Goal: Task Accomplishment & Management: Manage account settings

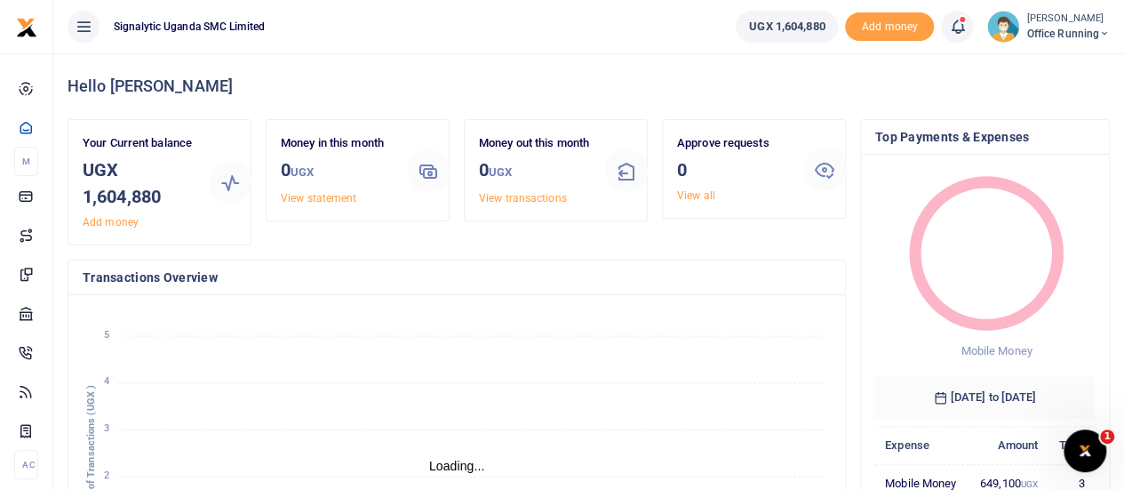
scroll to position [14, 14]
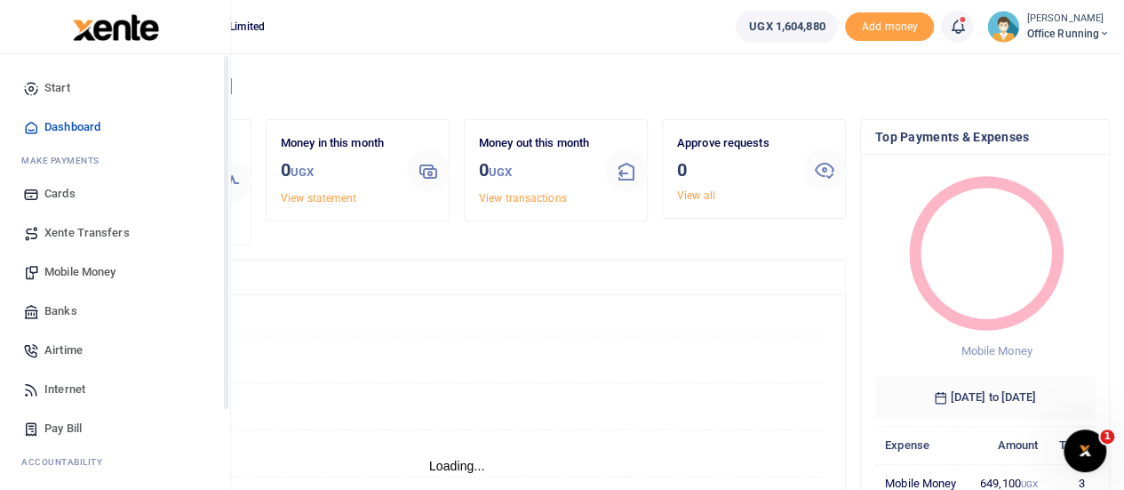
click at [67, 273] on span "Mobile Money" at bounding box center [79, 272] width 71 height 18
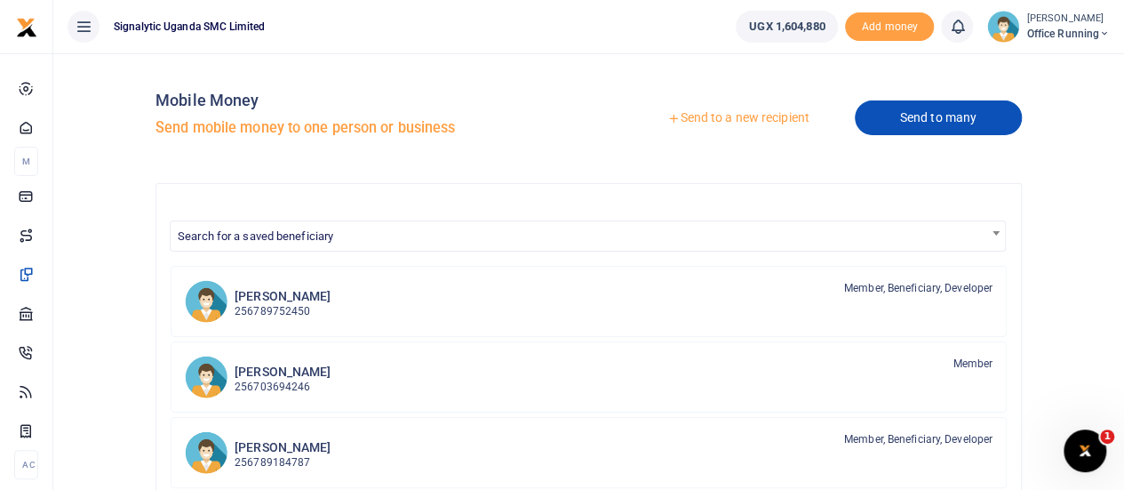
click at [967, 120] on link "Send to many" at bounding box center [938, 117] width 167 height 35
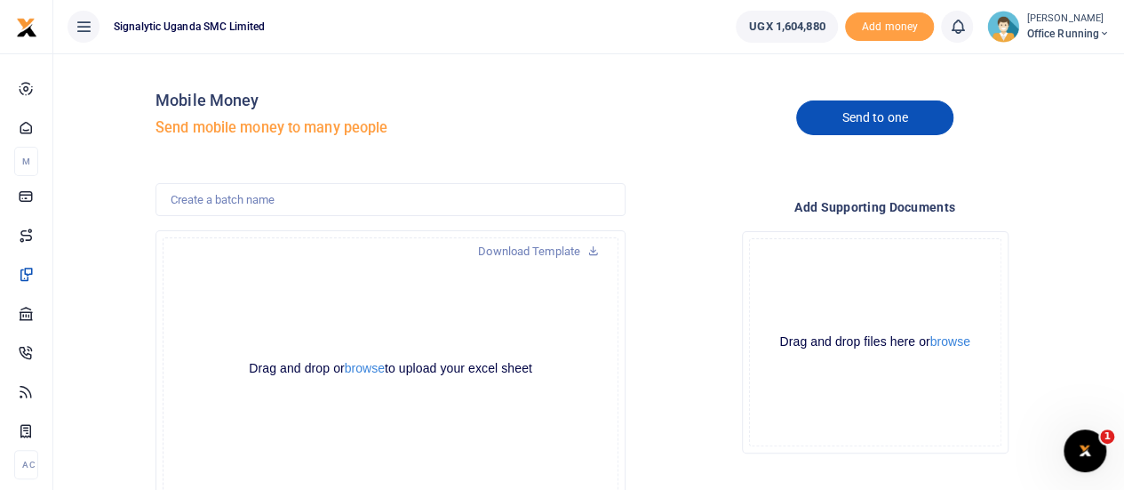
click at [855, 116] on link "Send to one" at bounding box center [874, 117] width 156 height 35
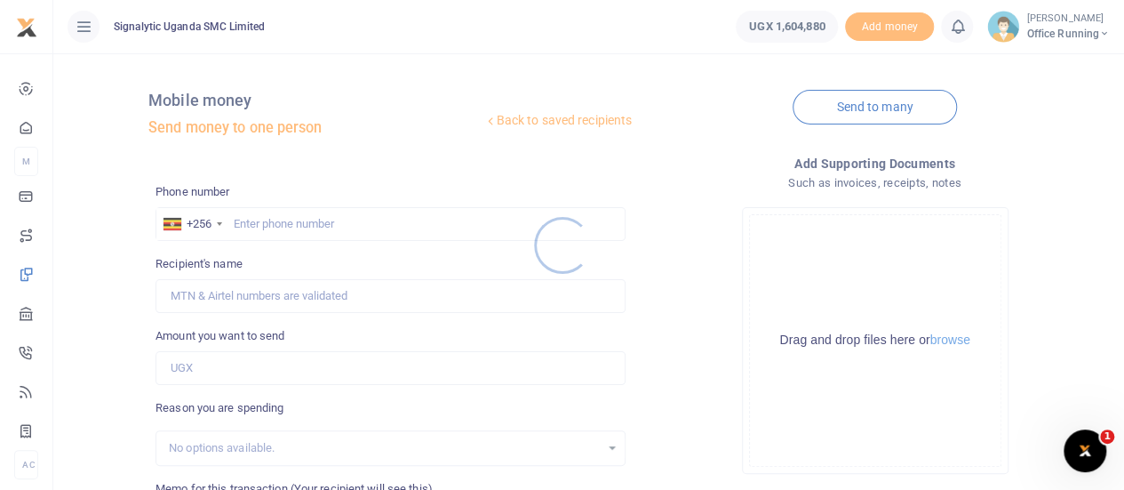
click at [302, 218] on div at bounding box center [562, 245] width 1124 height 490
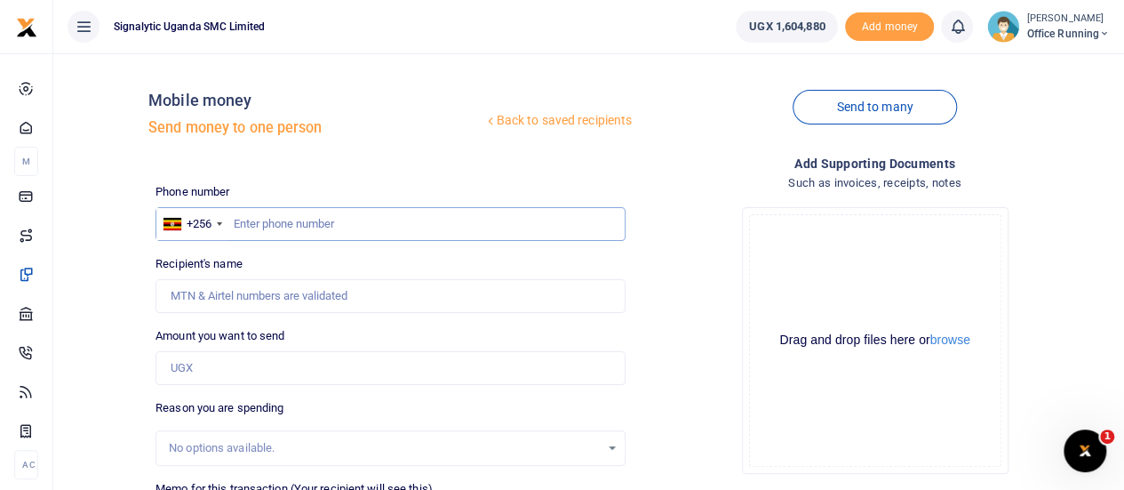
click at [279, 220] on input "text" at bounding box center [391, 224] width 470 height 34
paste input "774859138"
type input "774859138"
type input "[PERSON_NAME] [PERSON_NAME]"
type input "774859138"
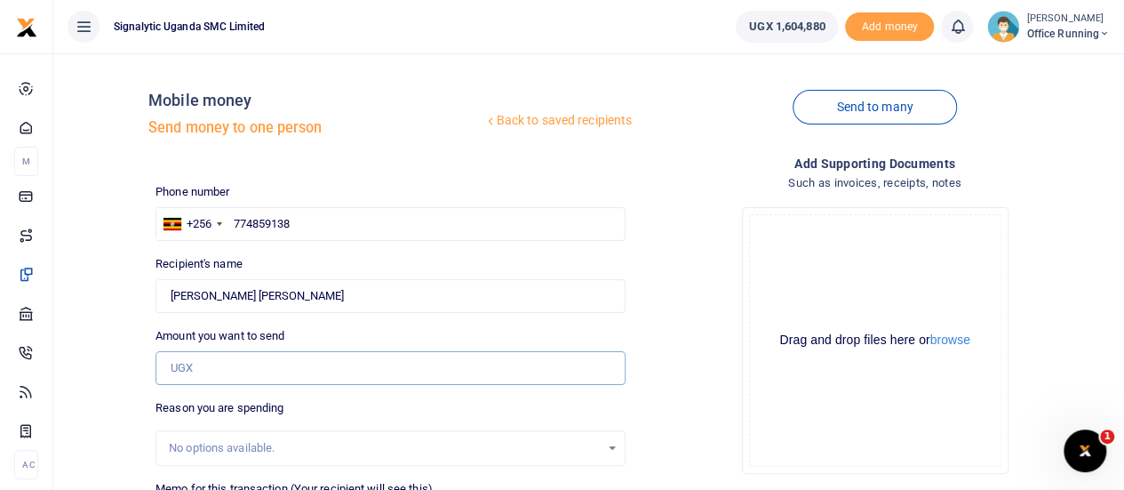
drag, startPoint x: 235, startPoint y: 367, endPoint x: 244, endPoint y: 372, distance: 10.4
click at [236, 367] on input "Amount you want to send" at bounding box center [391, 368] width 470 height 34
type input "60,000"
click at [100, 349] on div "Back to saved recipients Mobile money Send money to one person Send to many Pho…" at bounding box center [588, 397] width 1057 height 659
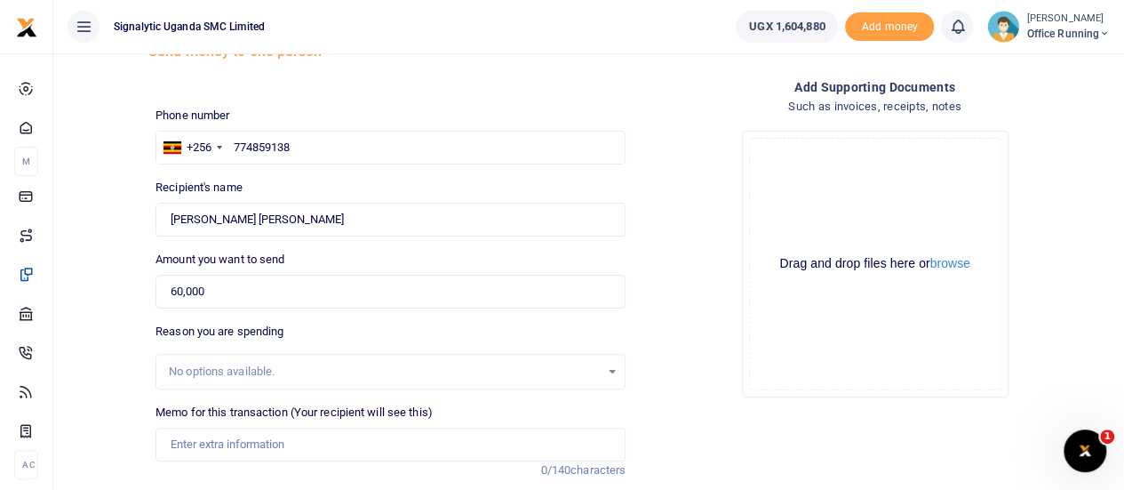
scroll to position [178, 0]
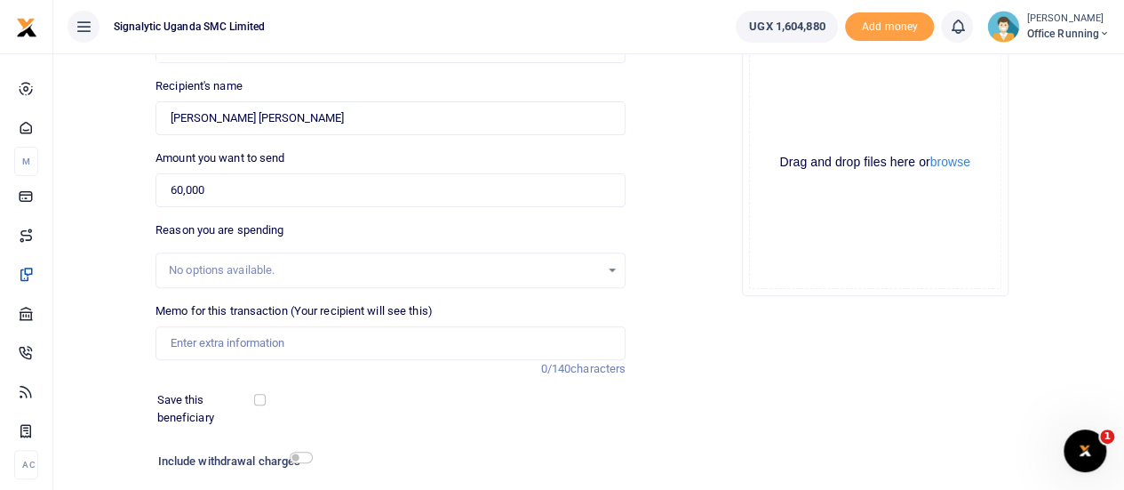
click at [276, 268] on div "No options available." at bounding box center [384, 270] width 431 height 18
click at [343, 273] on div "No options available." at bounding box center [384, 270] width 431 height 18
click at [318, 335] on input "Memo for this transaction (Your recipient will see this)" at bounding box center [391, 343] width 470 height 34
click at [320, 326] on input "Memo for this transaction (Your recipient will see this)" at bounding box center [391, 343] width 470 height 34
paste input "REQSN00076"
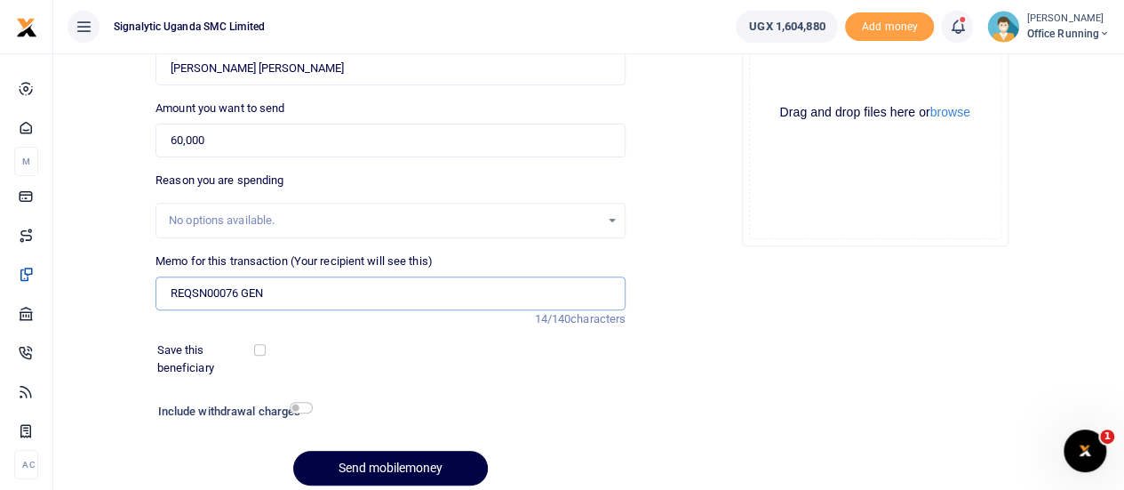
scroll to position [295, 0]
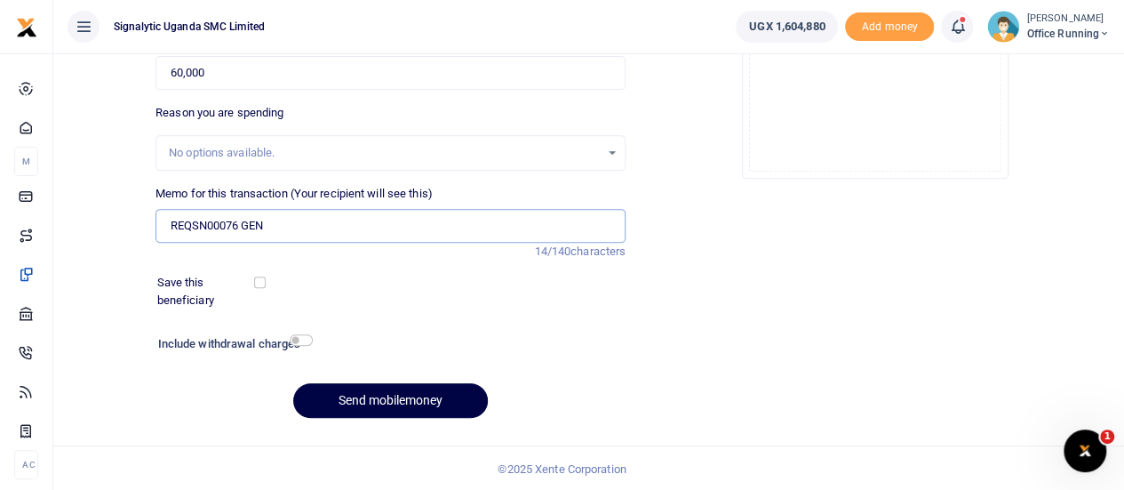
type input "REQSN00076 GEN"
click at [306, 337] on input "checkbox" at bounding box center [301, 340] width 23 height 12
checkbox input "true"
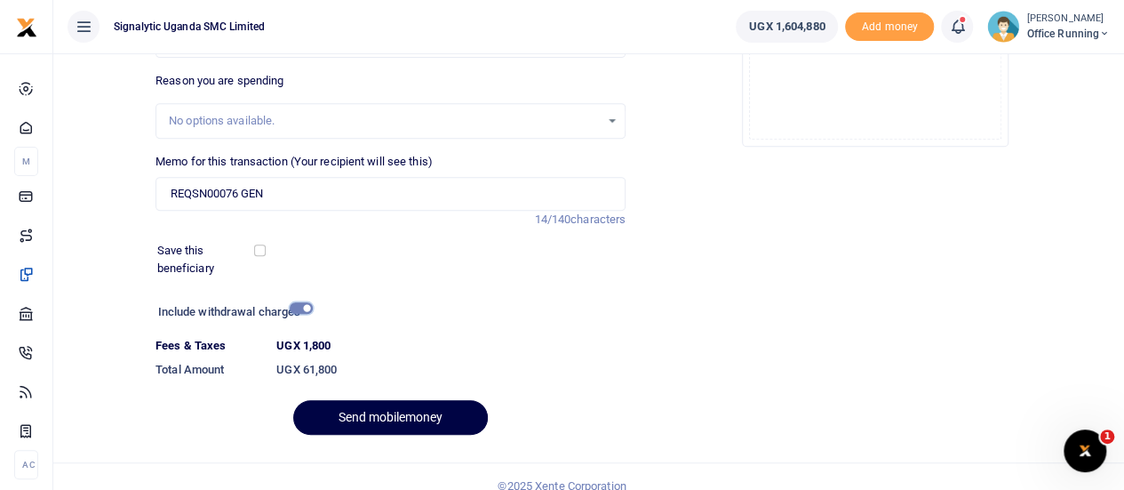
scroll to position [345, 0]
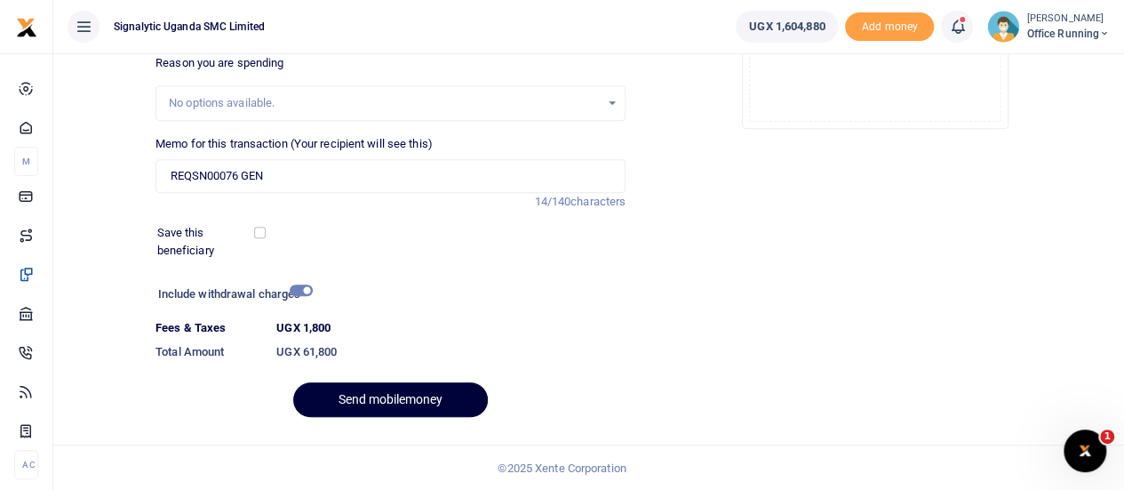
click at [414, 397] on button "Send mobilemoney" at bounding box center [390, 399] width 195 height 35
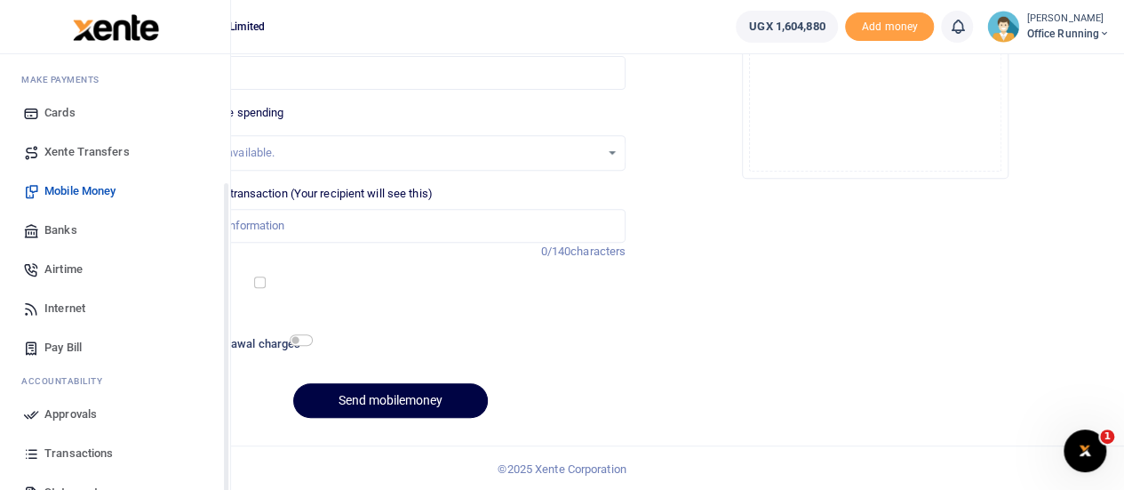
scroll to position [178, 0]
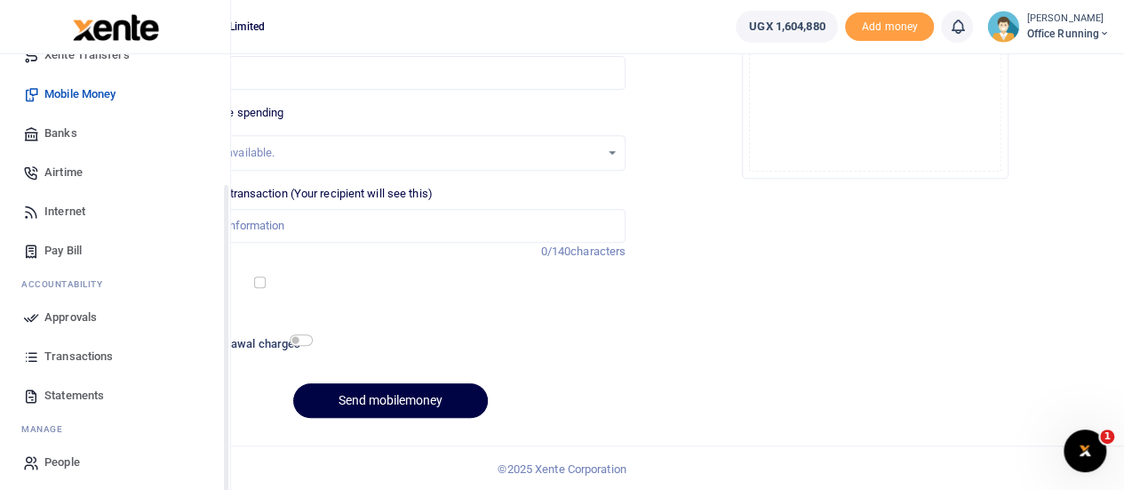
click at [88, 319] on span "Approvals" at bounding box center [70, 317] width 52 height 18
click at [82, 321] on span "Approvals" at bounding box center [70, 317] width 52 height 18
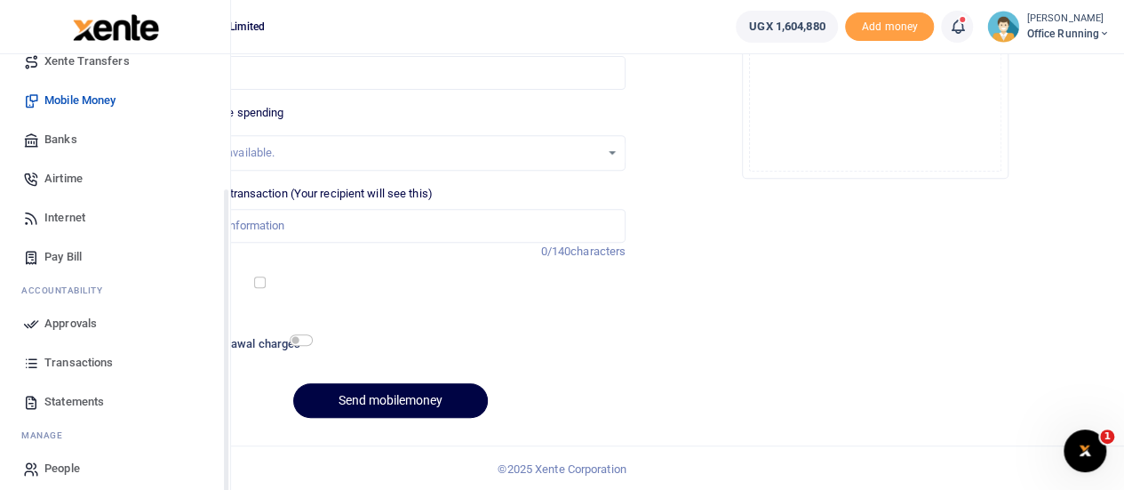
scroll to position [183, 0]
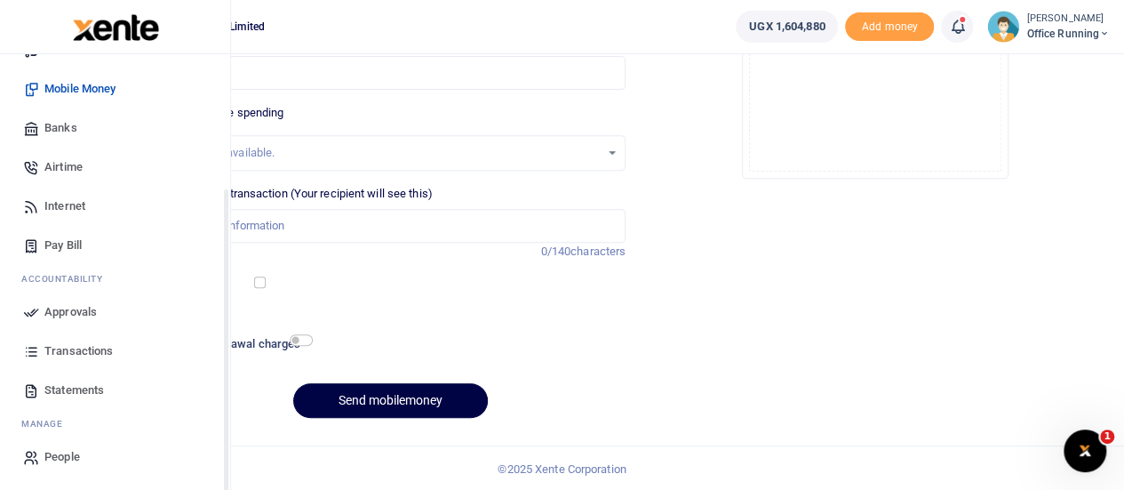
click at [76, 309] on span "Approvals" at bounding box center [70, 312] width 52 height 18
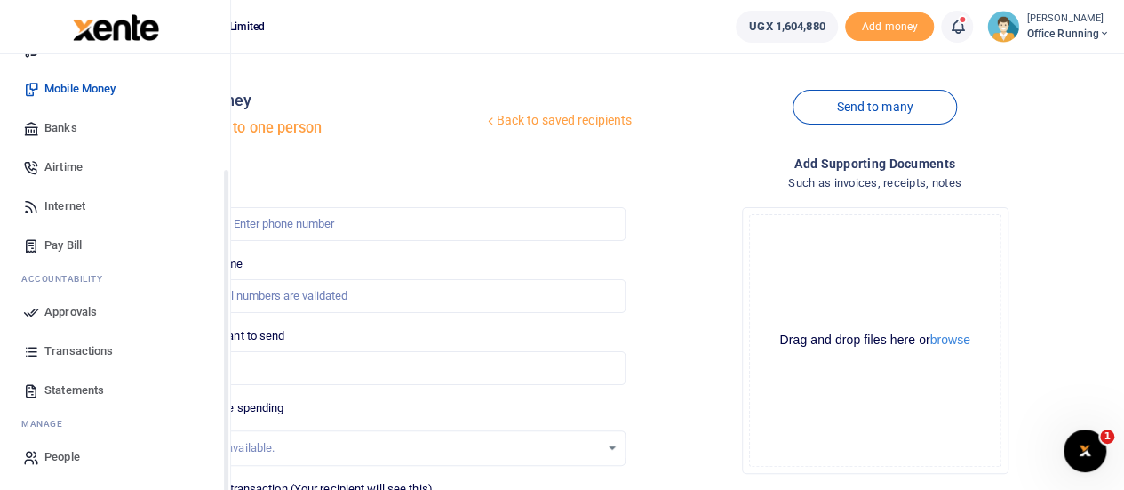
scroll to position [156, 0]
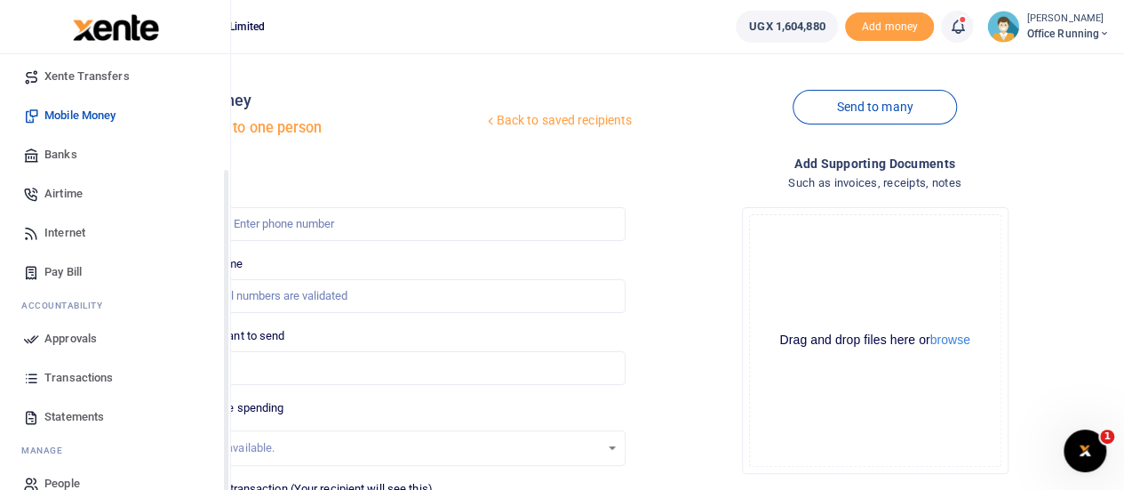
click at [74, 335] on span "Approvals" at bounding box center [70, 339] width 52 height 18
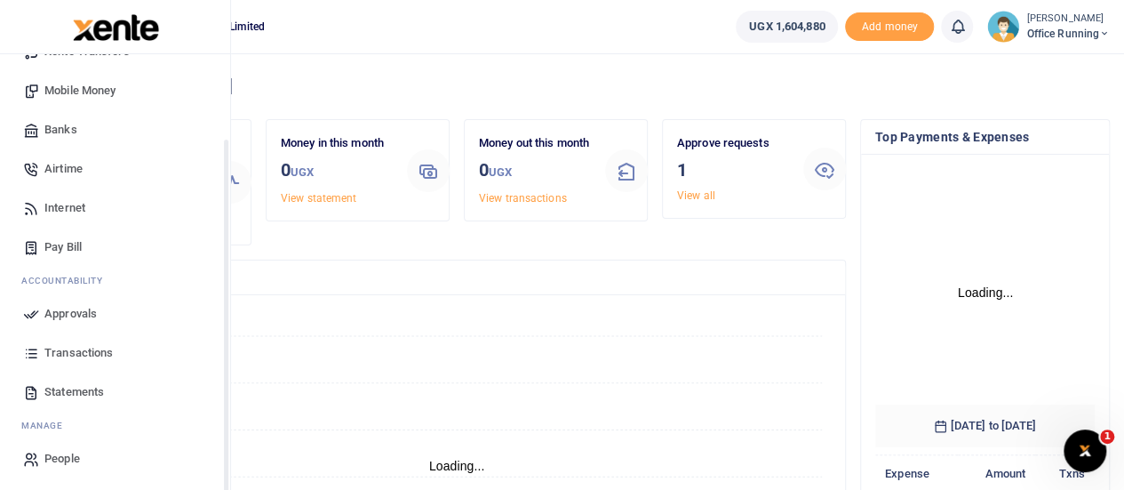
scroll to position [183, 0]
click at [85, 311] on span "Approvals" at bounding box center [70, 312] width 52 height 18
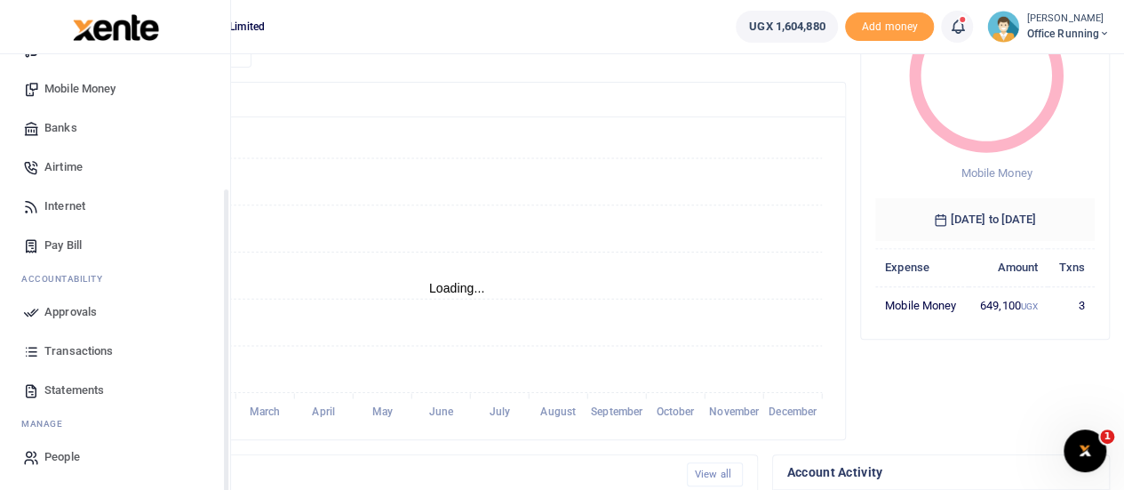
click at [88, 311] on span "Approvals" at bounding box center [70, 312] width 52 height 18
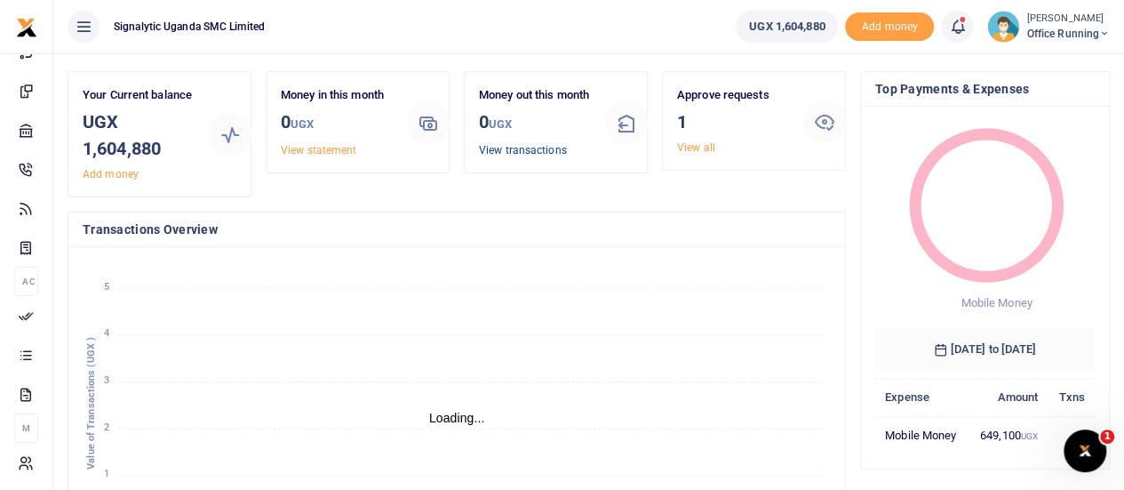
scroll to position [0, 0]
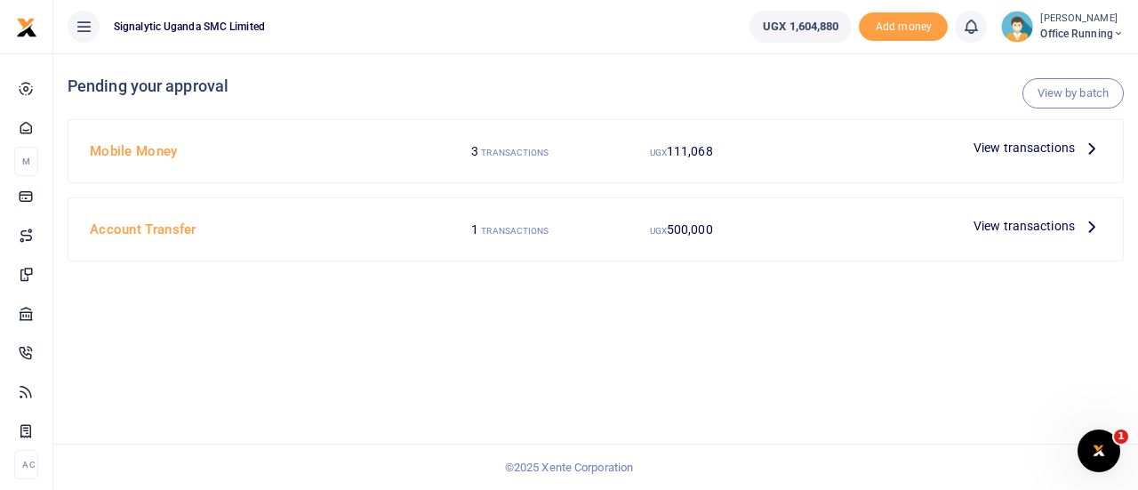
click at [1027, 148] on span "View transactions" at bounding box center [1023, 148] width 101 height 20
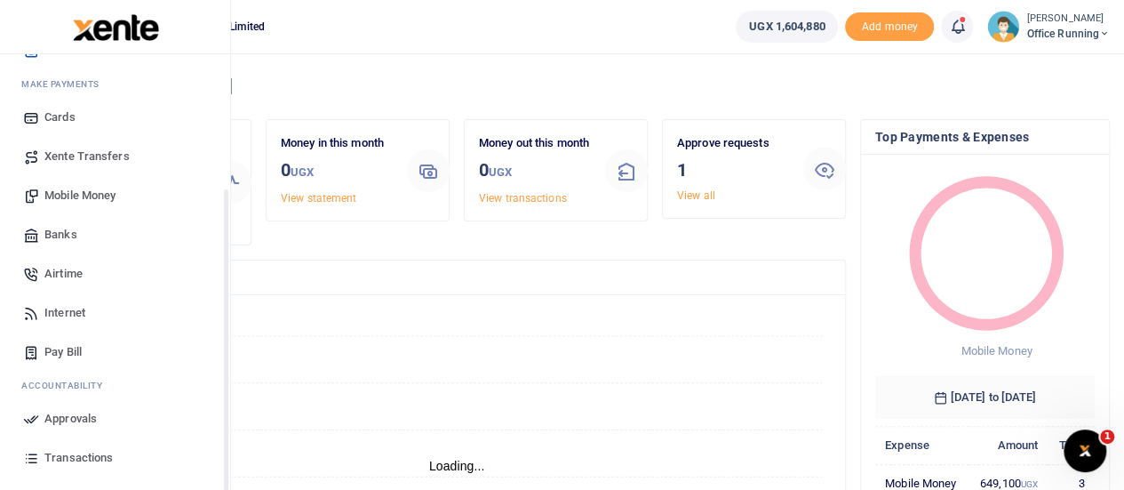
scroll to position [183, 0]
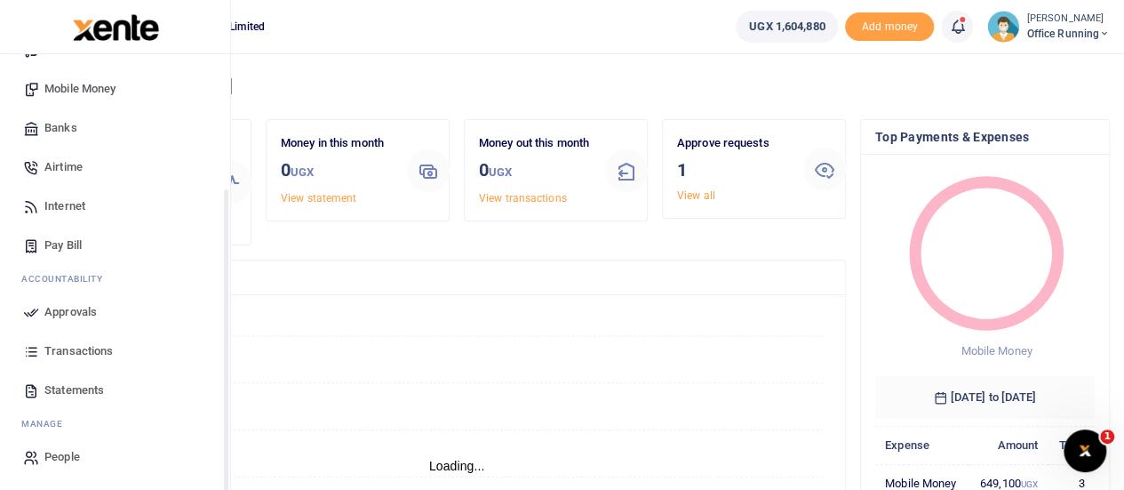
click at [80, 303] on span "Approvals" at bounding box center [70, 312] width 52 height 18
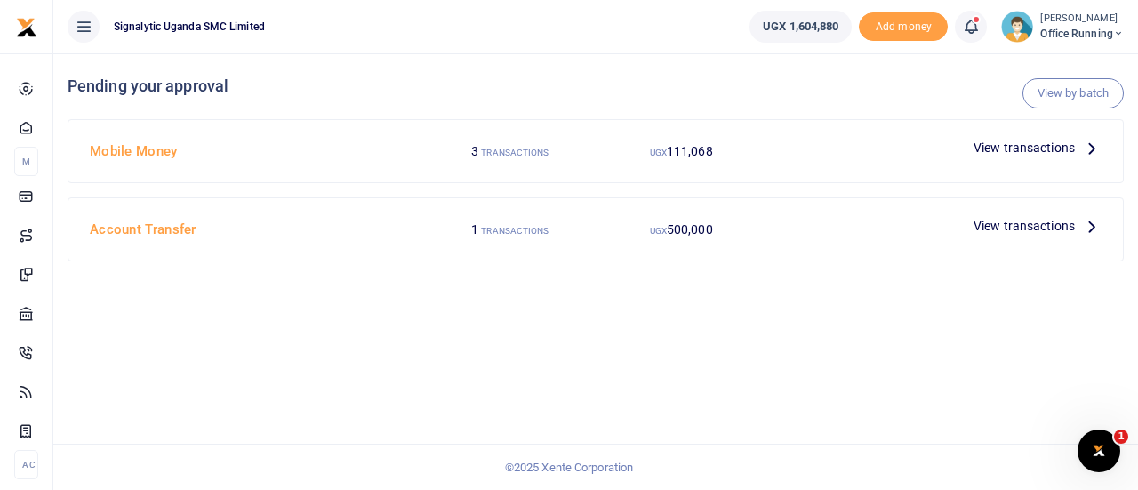
click at [1024, 147] on span "View transactions" at bounding box center [1023, 148] width 101 height 20
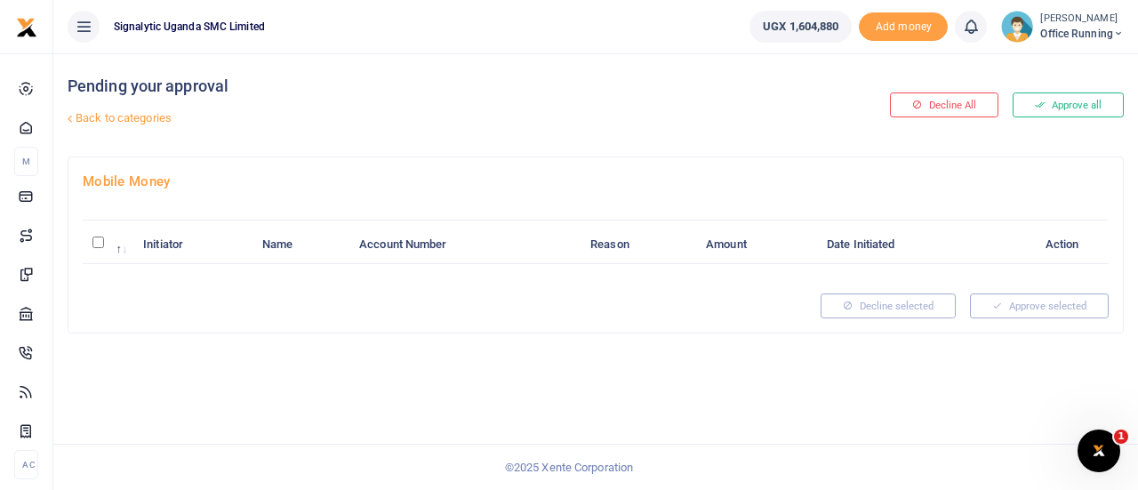
click at [1076, 22] on small "[PERSON_NAME]" at bounding box center [1082, 19] width 84 height 15
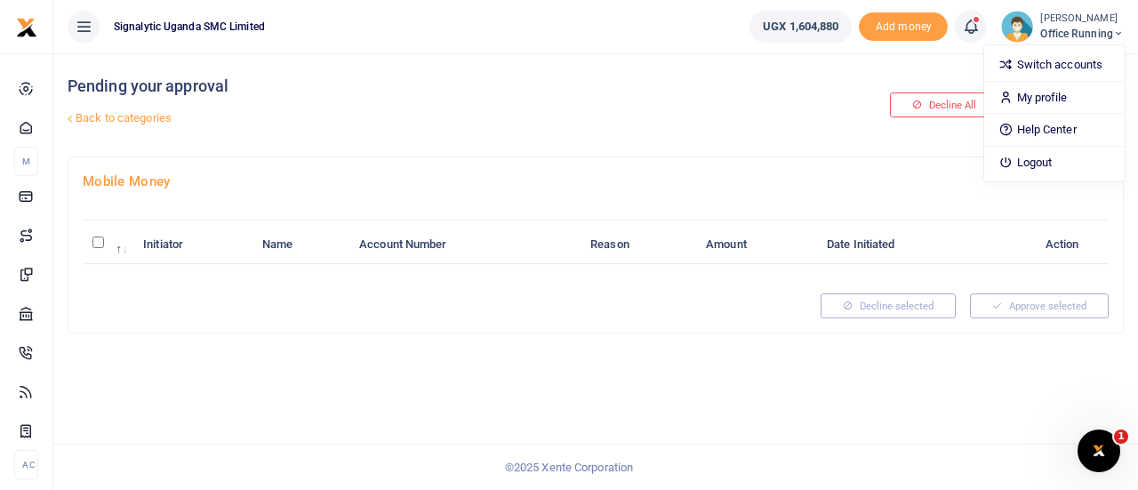
click at [550, 95] on h4 "Pending your approval" at bounding box center [417, 86] width 699 height 20
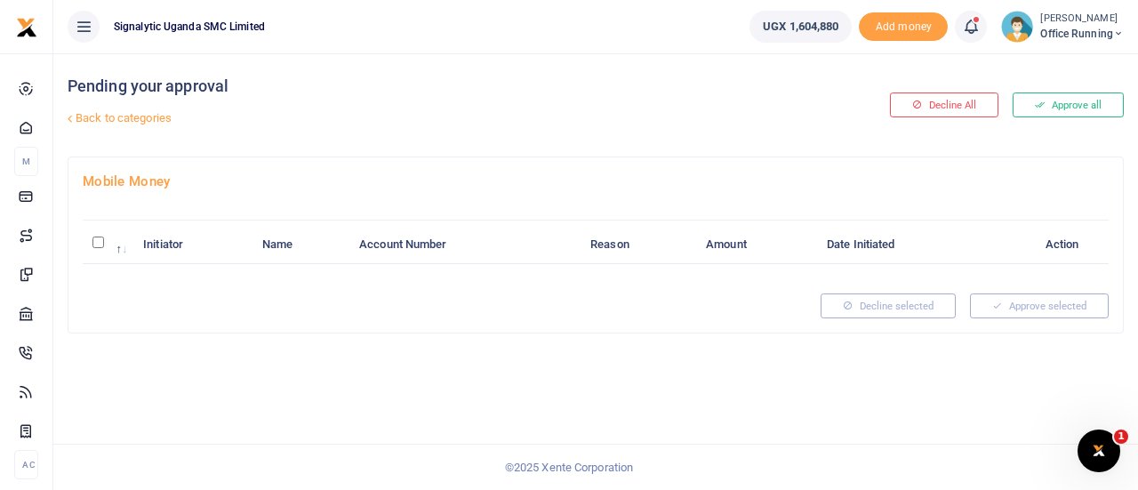
click at [1054, 13] on small "[PERSON_NAME]" at bounding box center [1082, 19] width 84 height 15
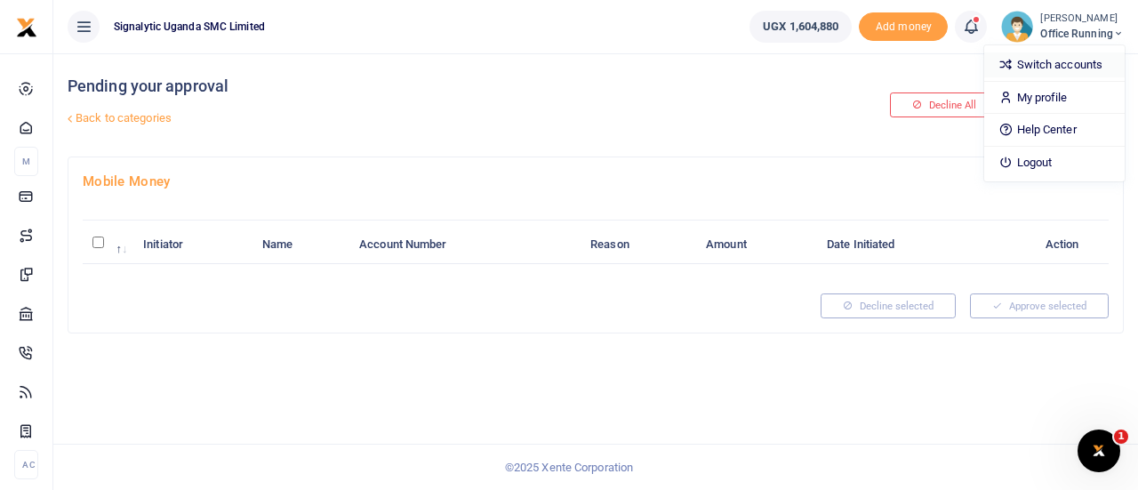
click at [1050, 75] on link "Switch accounts" at bounding box center [1054, 64] width 140 height 25
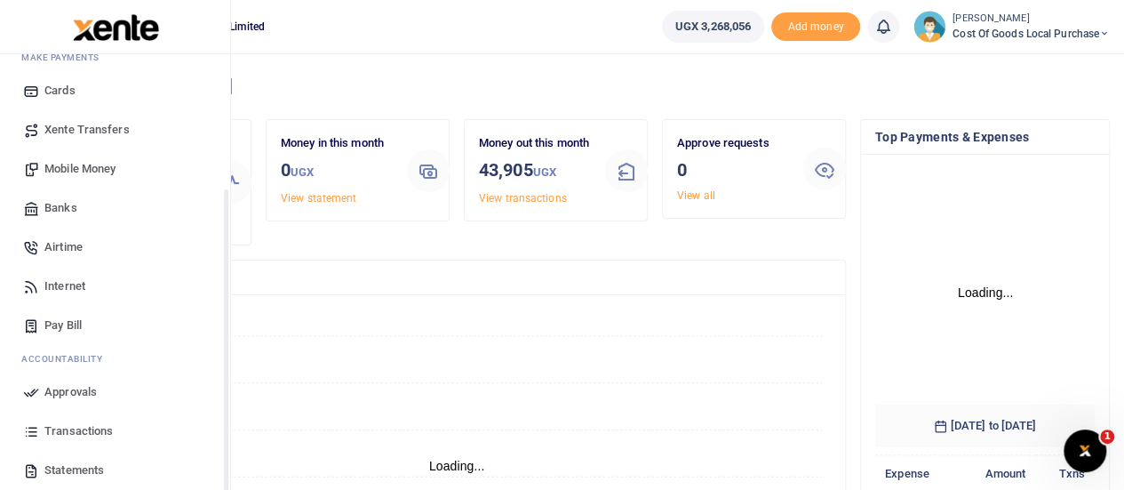
scroll to position [183, 0]
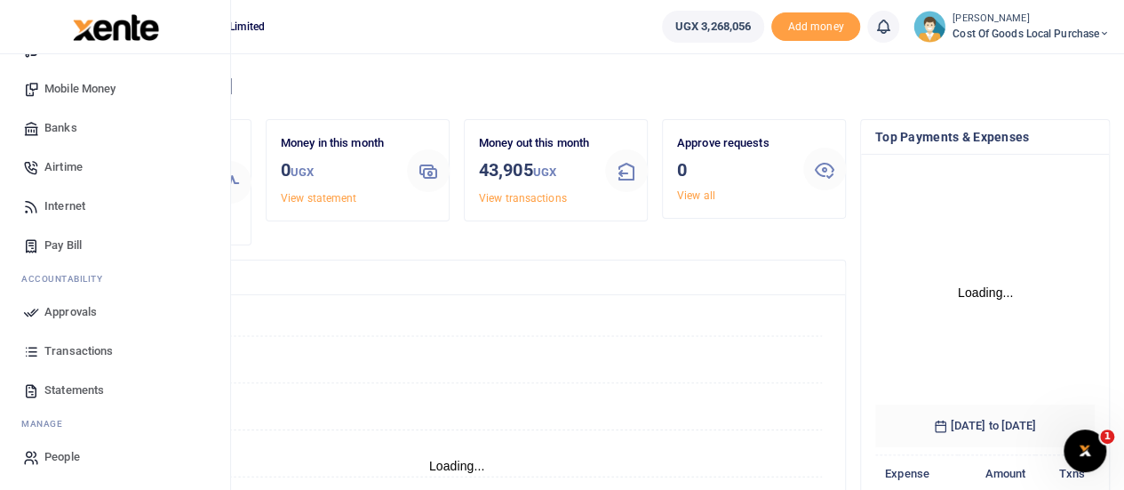
click at [64, 310] on span "Approvals" at bounding box center [70, 312] width 52 height 18
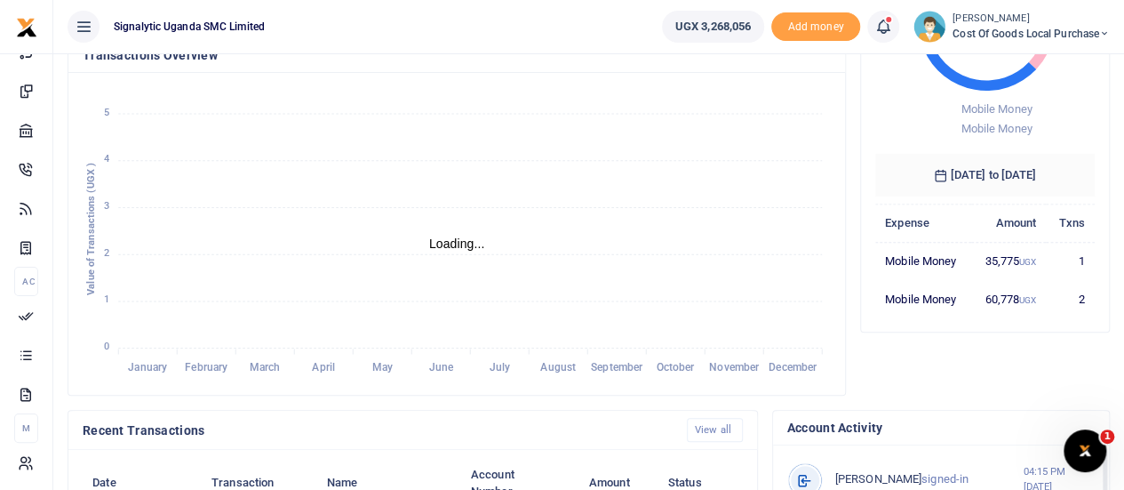
scroll to position [0, 0]
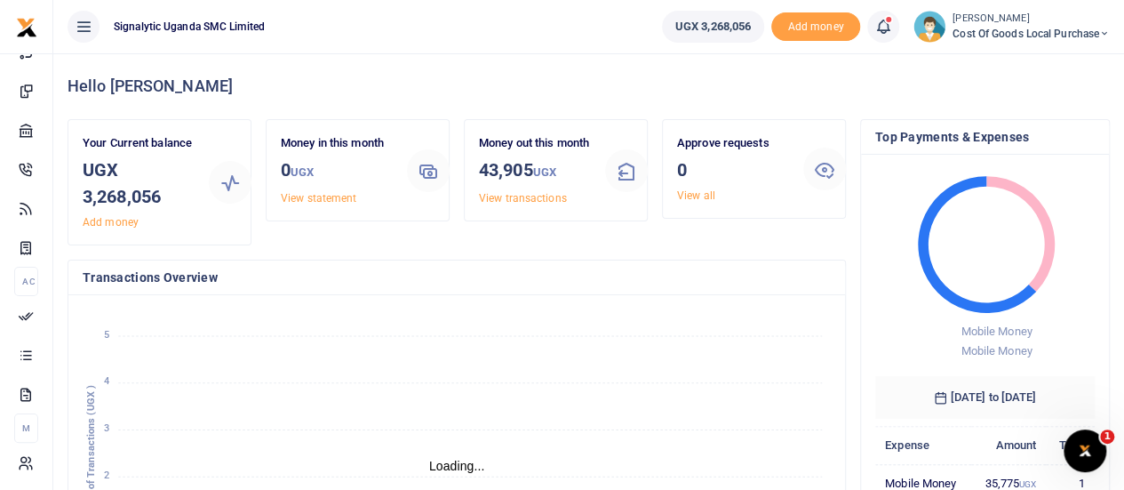
click at [1020, 36] on span "Cost of Goods Local Purchase" at bounding box center [1031, 34] width 157 height 16
click at [1008, 77] on div "Switch accounts My profile Help Center Logout" at bounding box center [1042, 113] width 142 height 138
click at [1029, 38] on span "Cost of Goods Local Purchase" at bounding box center [1031, 34] width 157 height 16
click at [1027, 67] on link "Switch accounts" at bounding box center [1042, 64] width 140 height 25
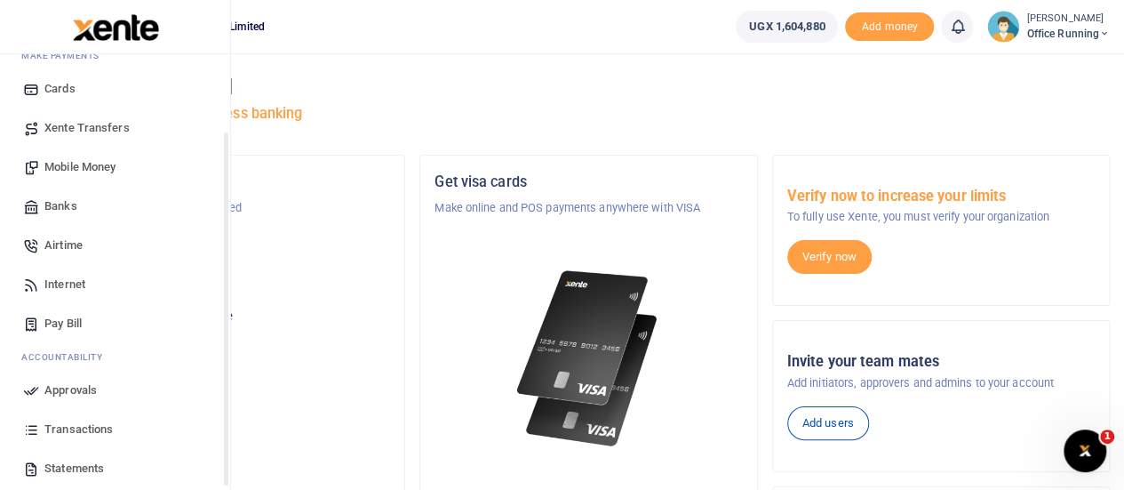
scroll to position [178, 0]
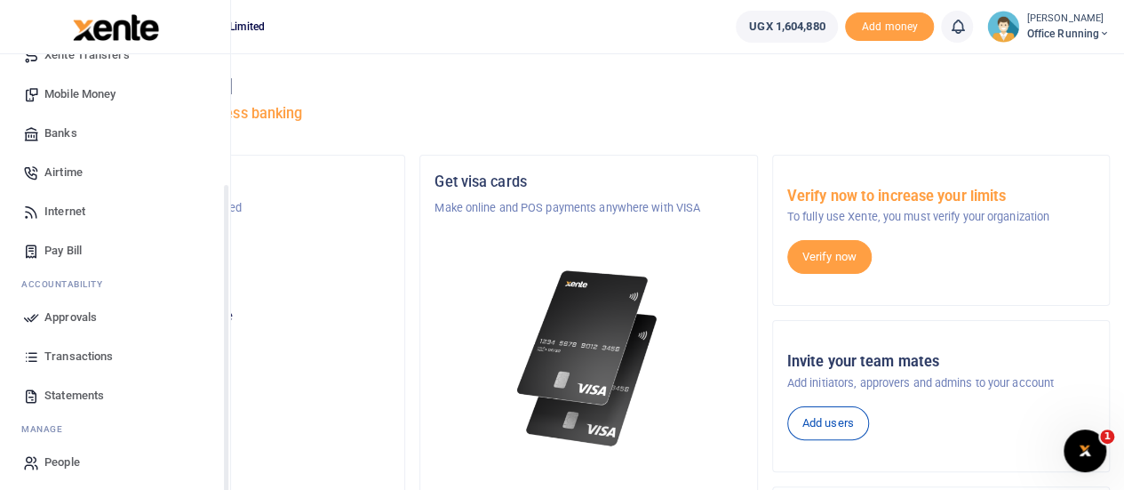
click at [69, 311] on span "Approvals" at bounding box center [70, 317] width 52 height 18
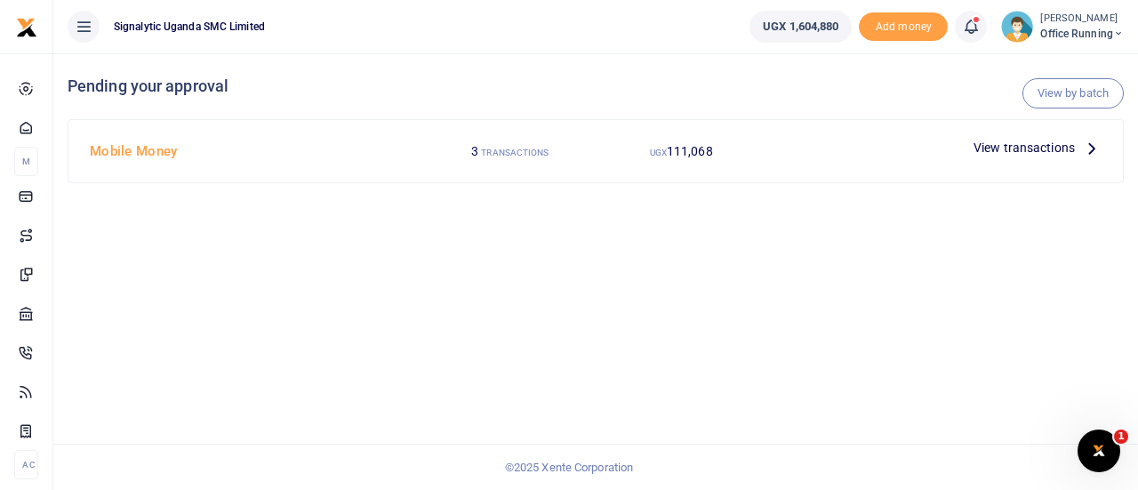
click at [1008, 152] on span "View transactions" at bounding box center [1023, 148] width 101 height 20
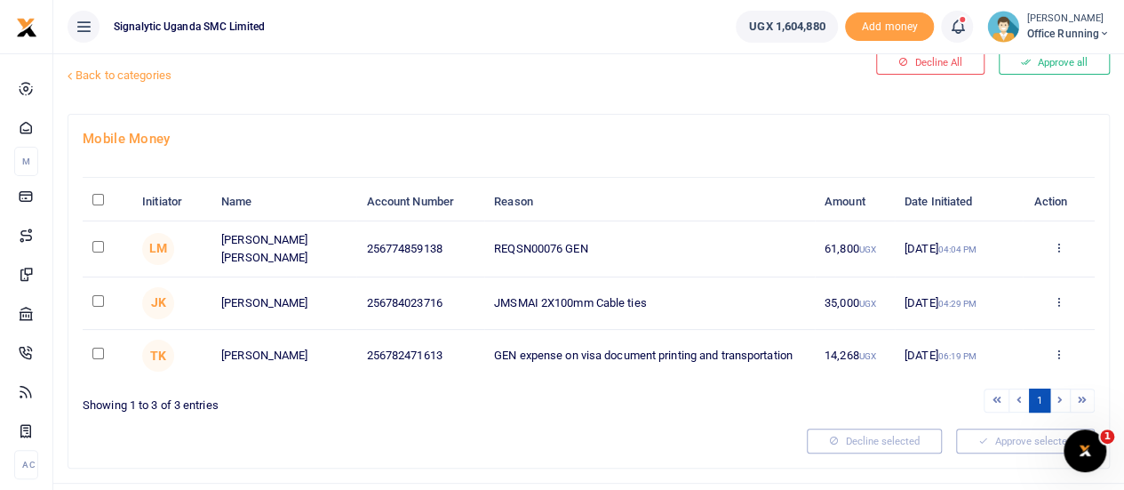
scroll to position [75, 0]
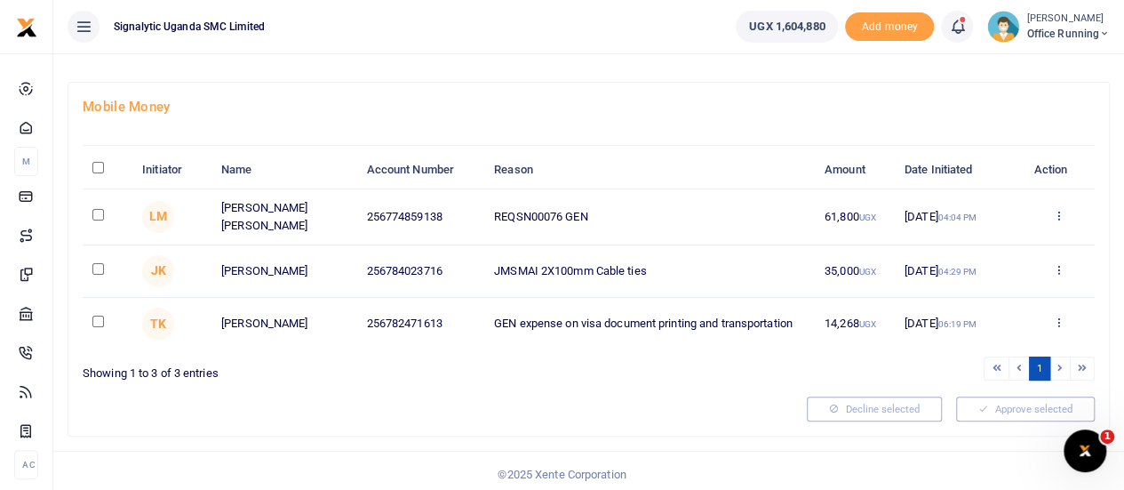
click at [1062, 209] on icon at bounding box center [1059, 215] width 12 height 12
click at [996, 232] on link "Approve" at bounding box center [993, 243] width 140 height 25
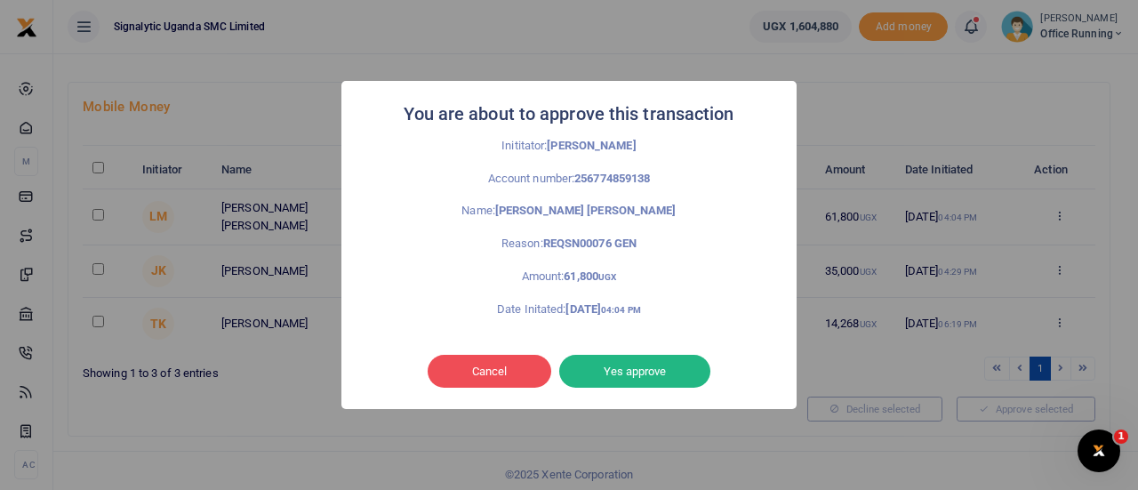
click at [647, 367] on button "Yes approve" at bounding box center [634, 372] width 151 height 34
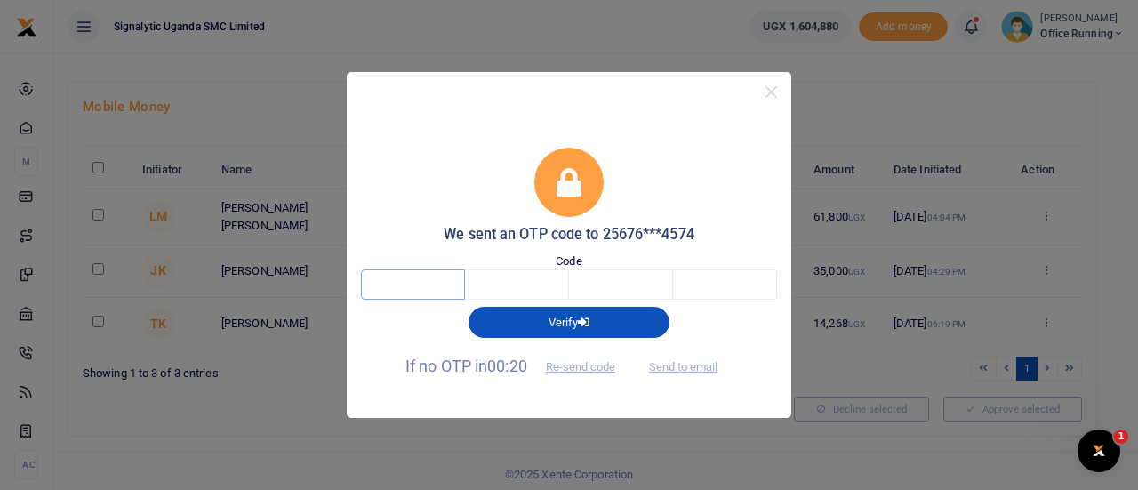
click at [449, 287] on input "text" at bounding box center [413, 284] width 104 height 30
type input "9"
type input "6"
type input "0"
type input "3"
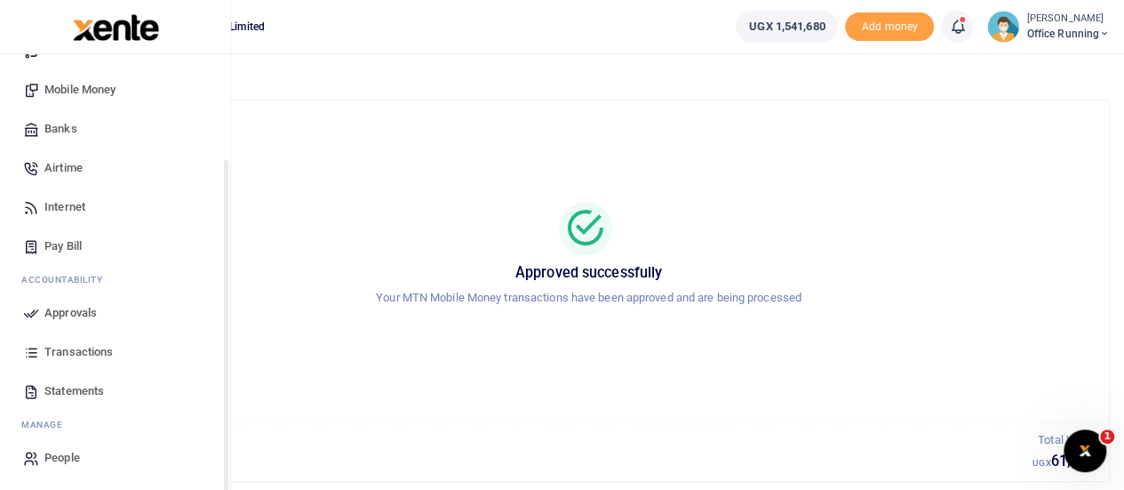
scroll to position [183, 0]
click at [89, 348] on span "Transactions" at bounding box center [78, 351] width 68 height 18
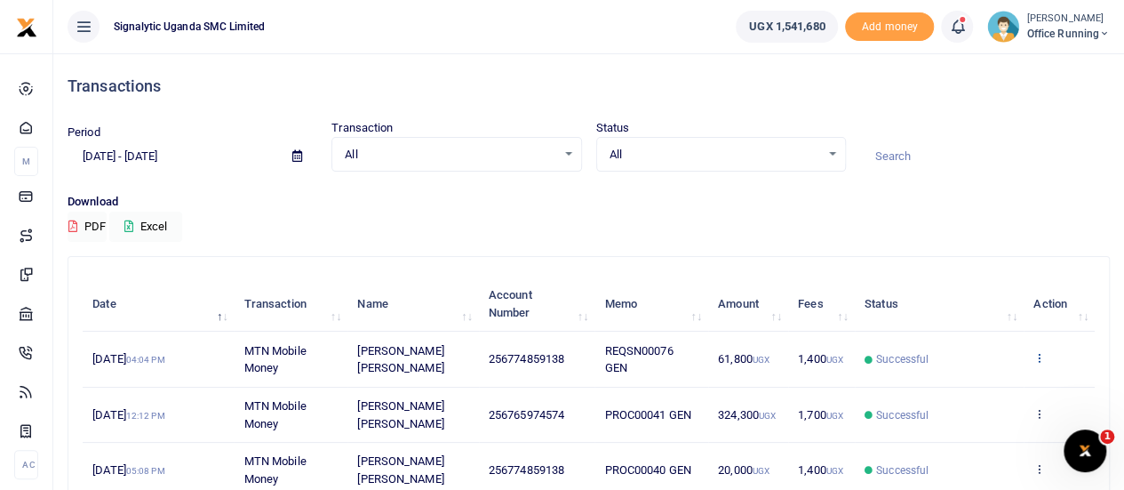
click at [1036, 356] on icon at bounding box center [1040, 357] width 12 height 12
click at [986, 384] on link "View details" at bounding box center [975, 388] width 140 height 25
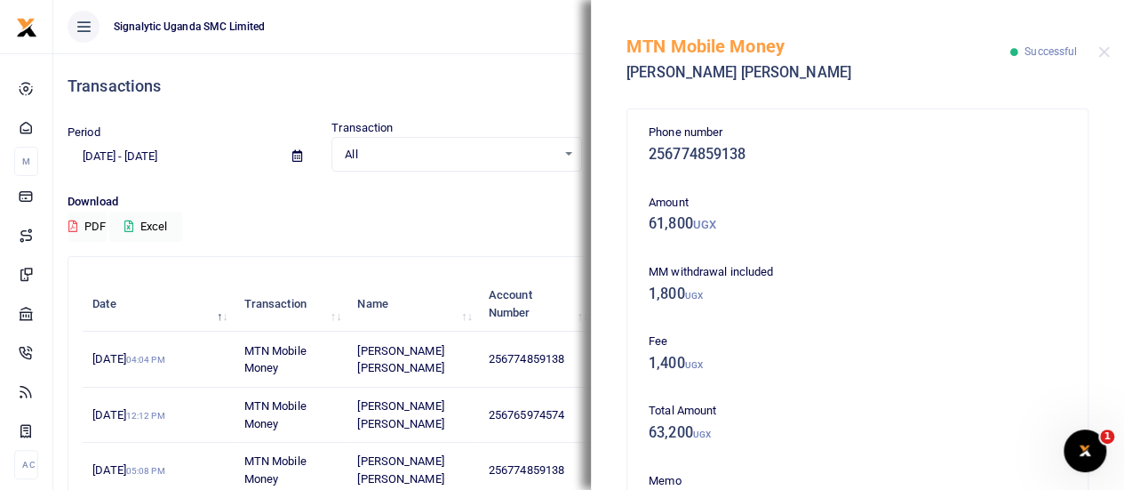
scroll to position [30, 0]
